Goal: Navigation & Orientation: Find specific page/section

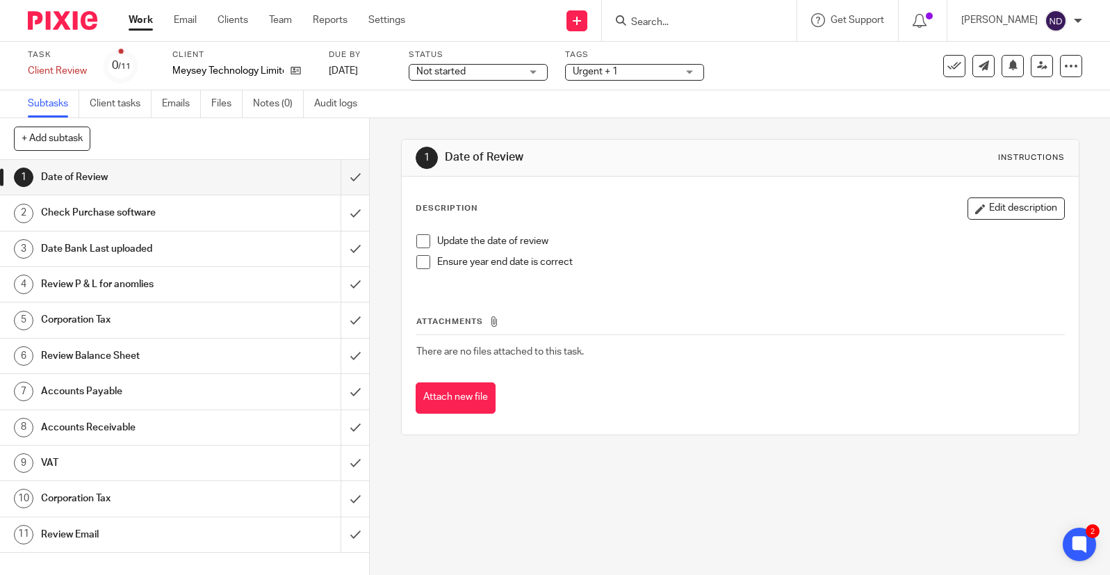
click at [659, 24] on input "Search" at bounding box center [691, 23] width 125 height 13
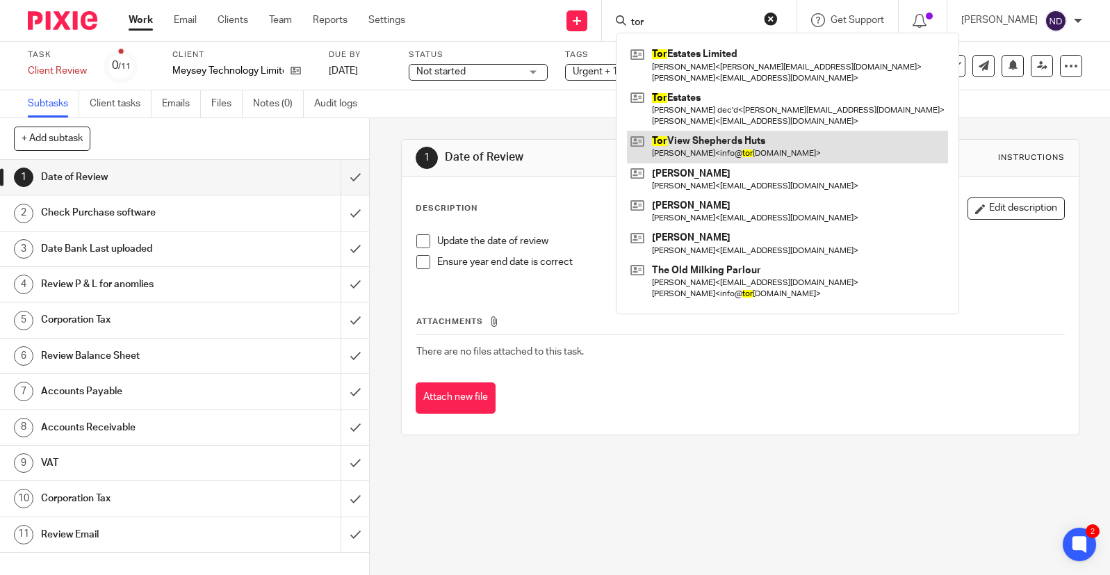
type input "tor"
click at [705, 146] on link at bounding box center [787, 147] width 321 height 32
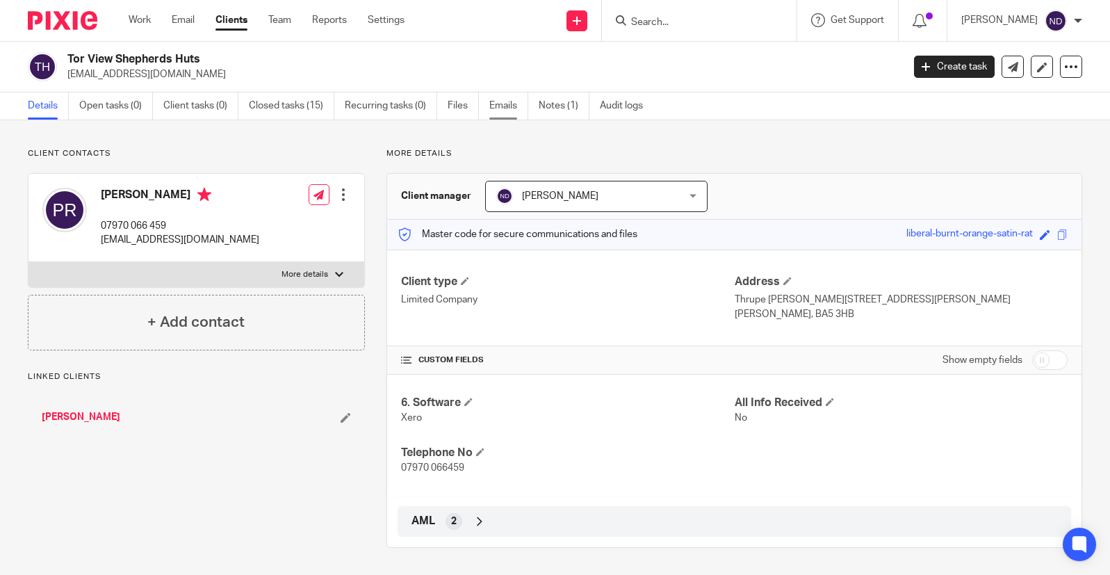
click at [507, 106] on link "Emails" at bounding box center [508, 105] width 39 height 27
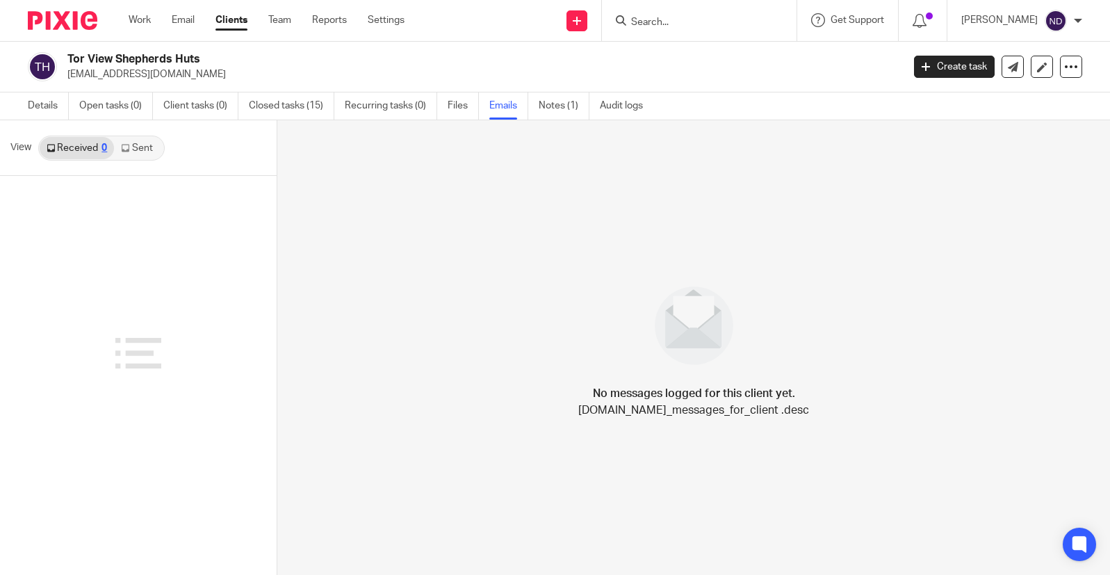
click at [143, 147] on link "Sent" at bounding box center [138, 148] width 49 height 22
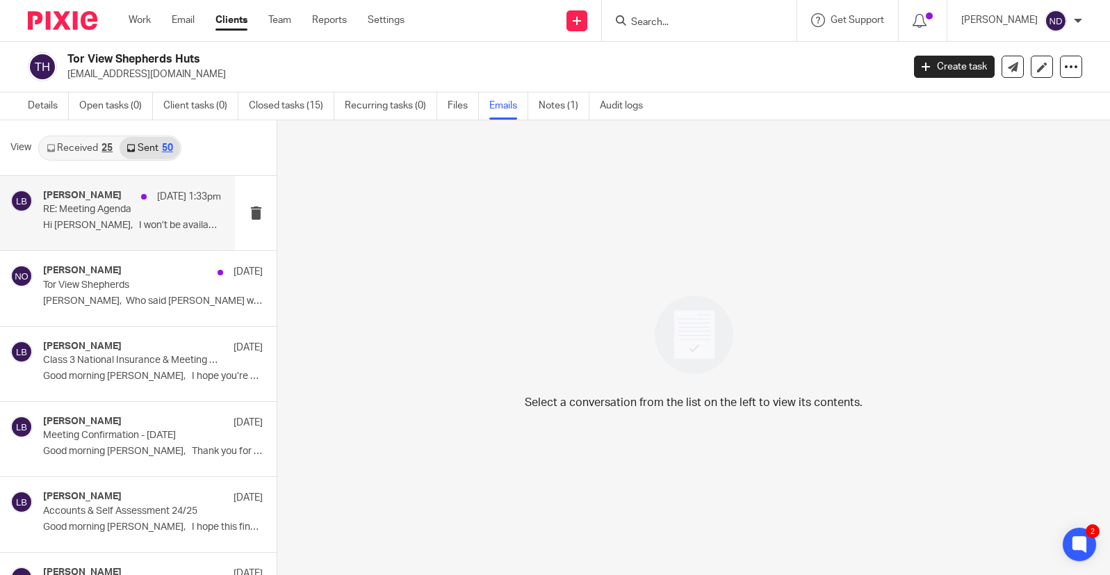
click at [69, 206] on p "RE: Meeting Agenda" at bounding box center [114, 210] width 142 height 12
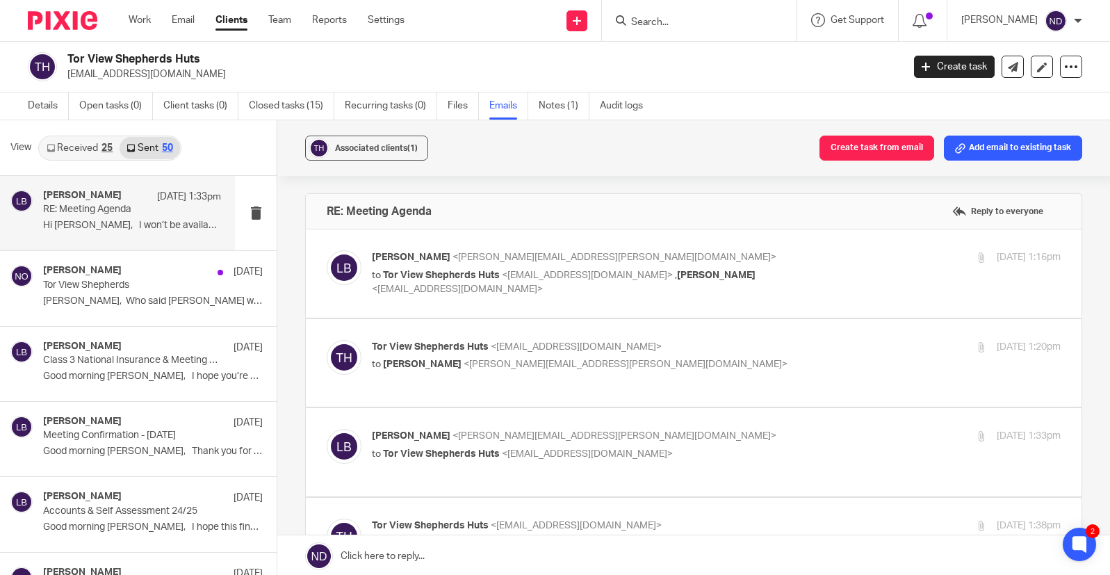
click at [445, 279] on span "Tor View Shepherds Huts" at bounding box center [441, 275] width 117 height 10
checkbox input "true"
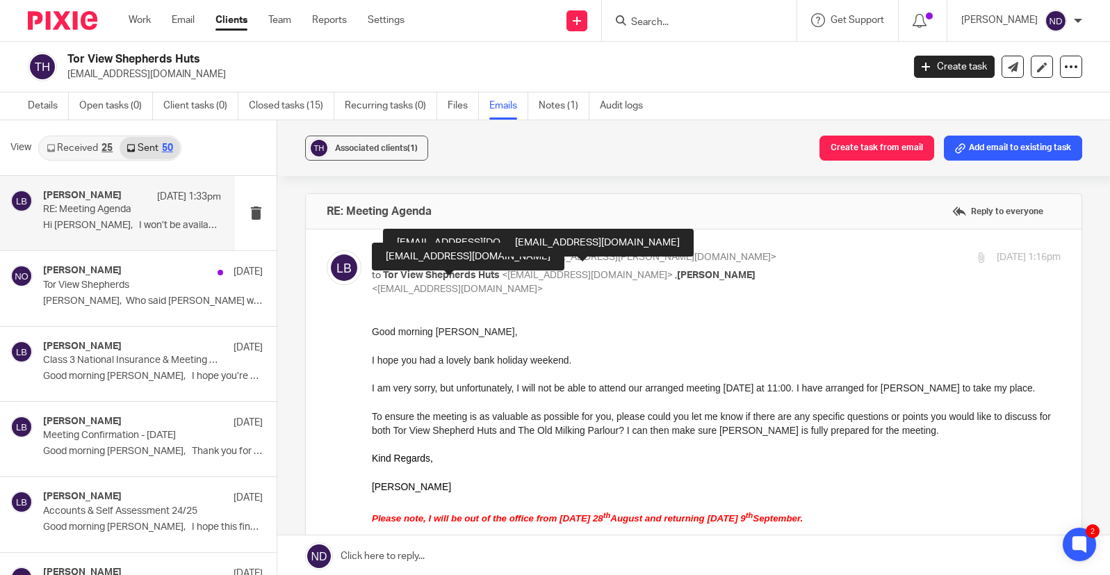
scroll to position [9, 0]
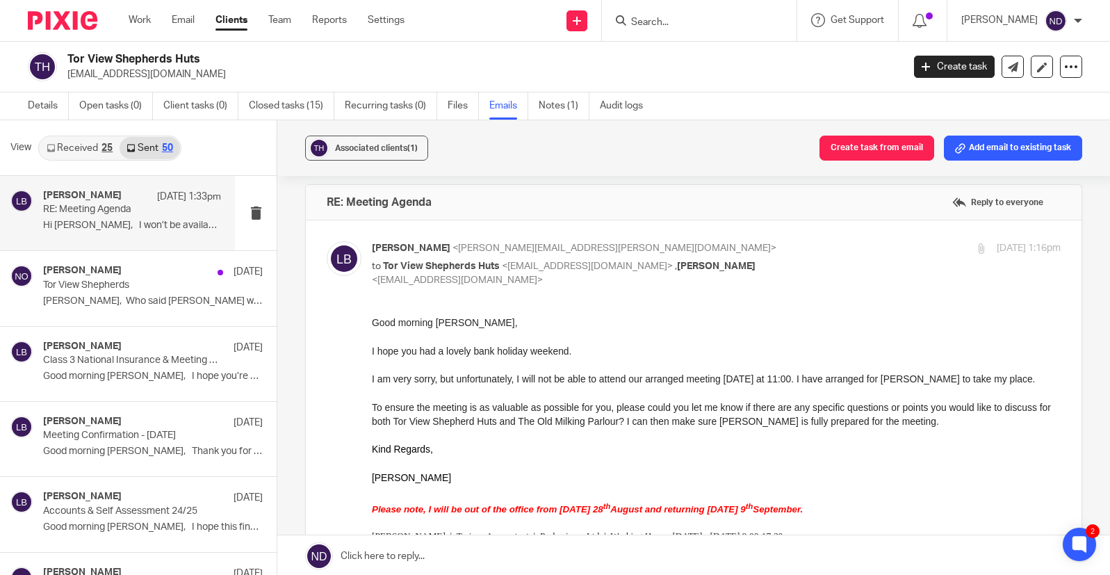
click at [666, 22] on input "Search" at bounding box center [691, 23] width 125 height 13
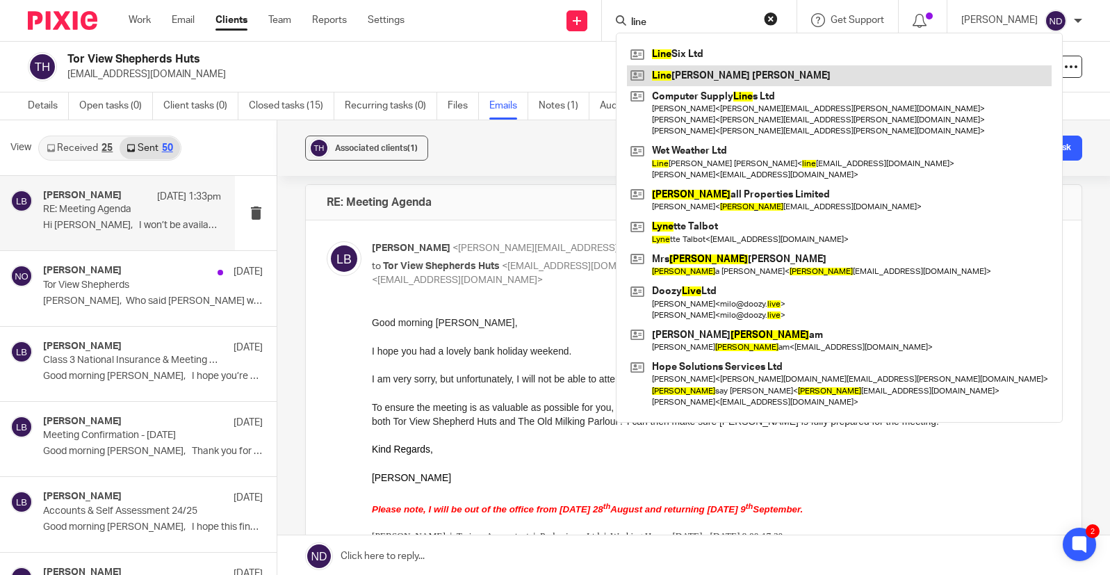
type input "line"
click at [686, 79] on link at bounding box center [839, 75] width 425 height 21
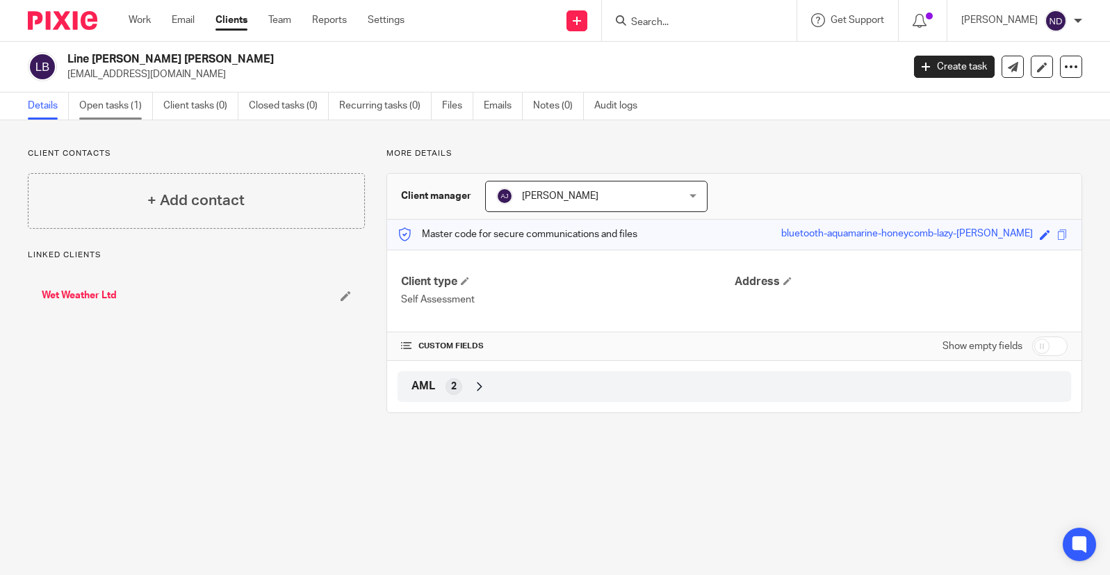
click at [97, 109] on link "Open tasks (1)" at bounding box center [116, 105] width 74 height 27
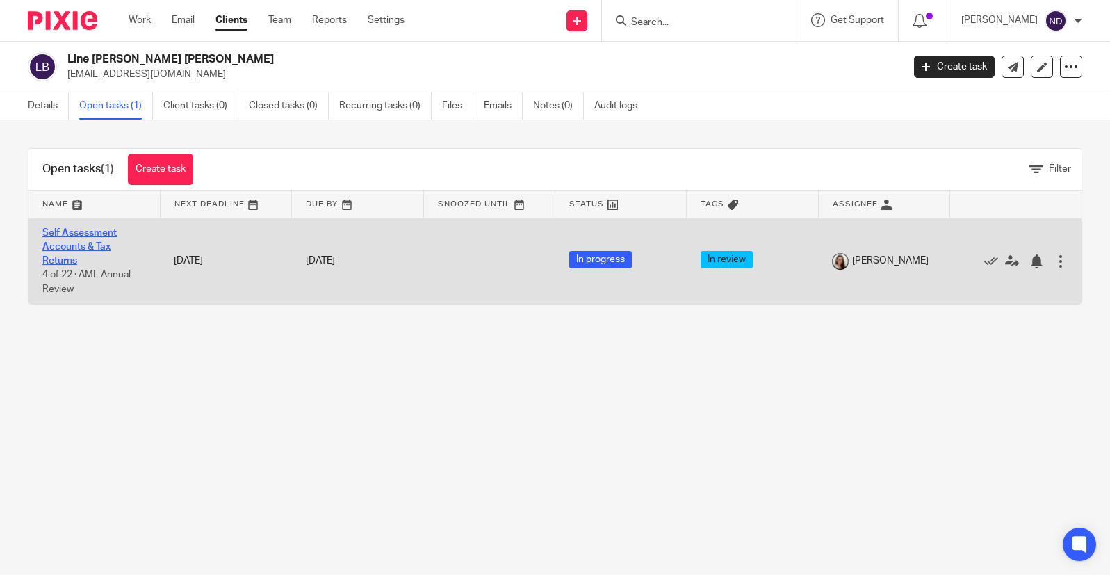
click at [75, 236] on link "Self Assessment Accounts & Tax Returns" at bounding box center [79, 247] width 74 height 38
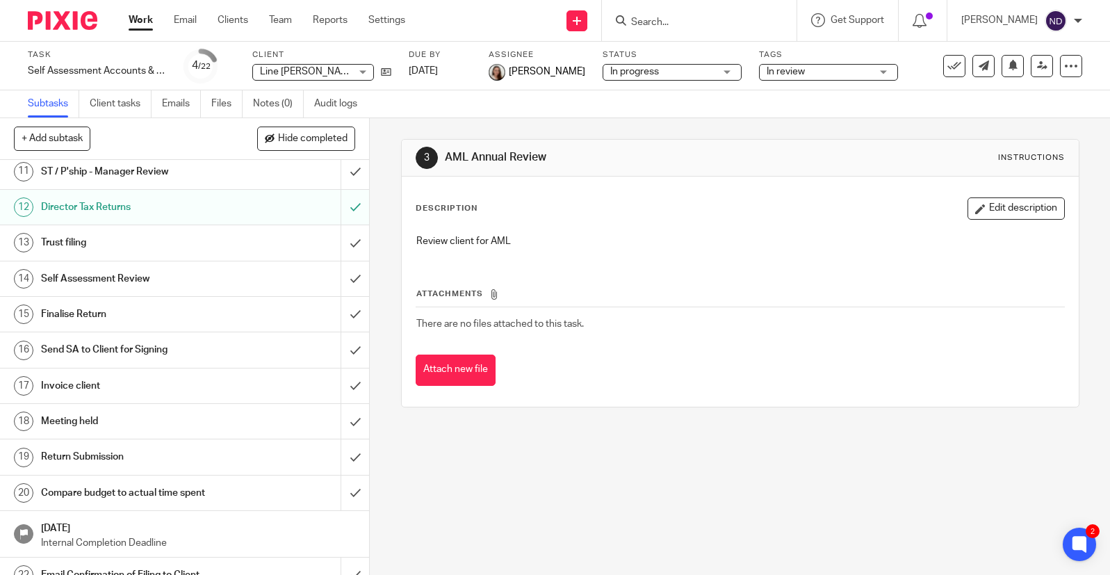
scroll to position [381, 0]
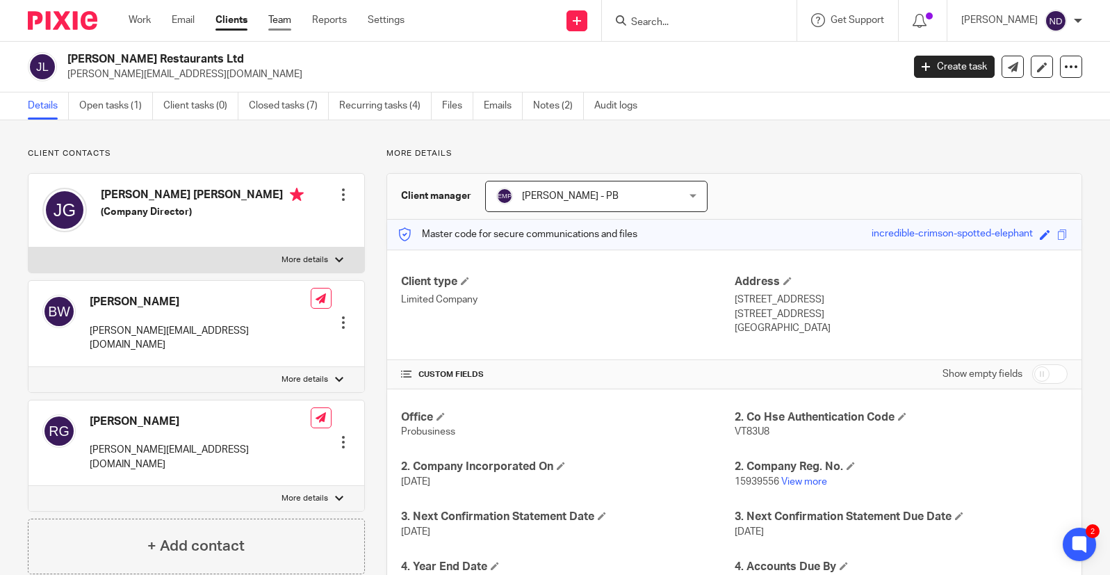
click at [287, 21] on link "Team" at bounding box center [279, 20] width 23 height 14
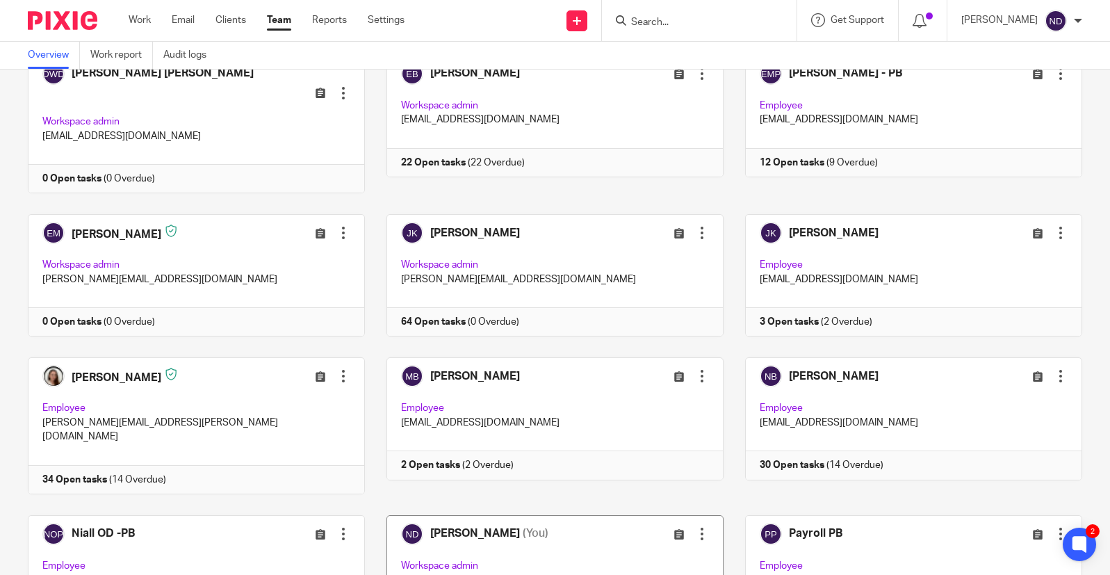
scroll to position [222, 0]
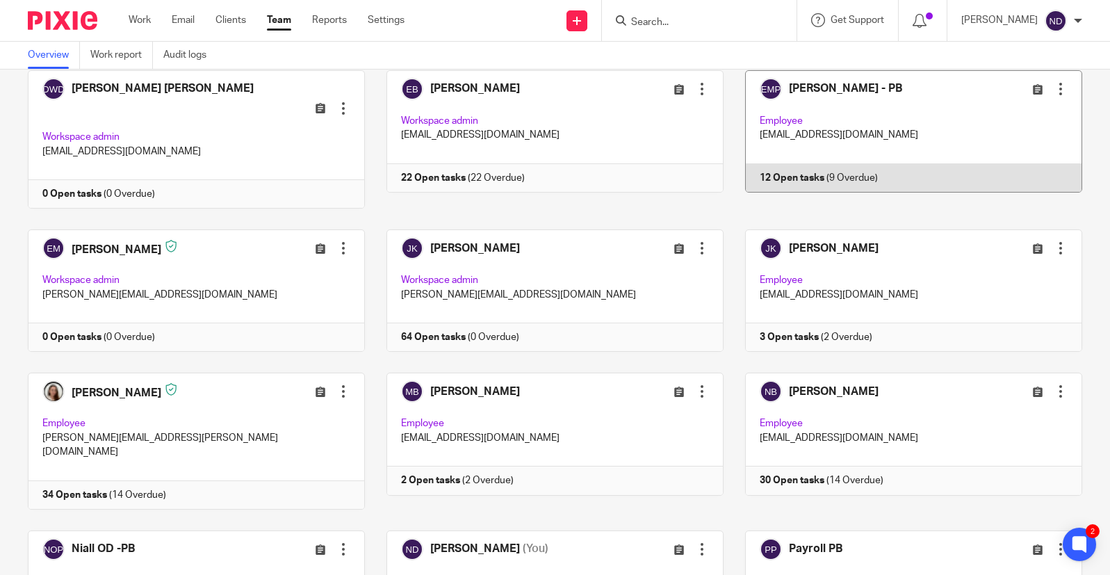
click at [794, 179] on link at bounding box center [902, 139] width 359 height 139
